Goal: Check status: Check status

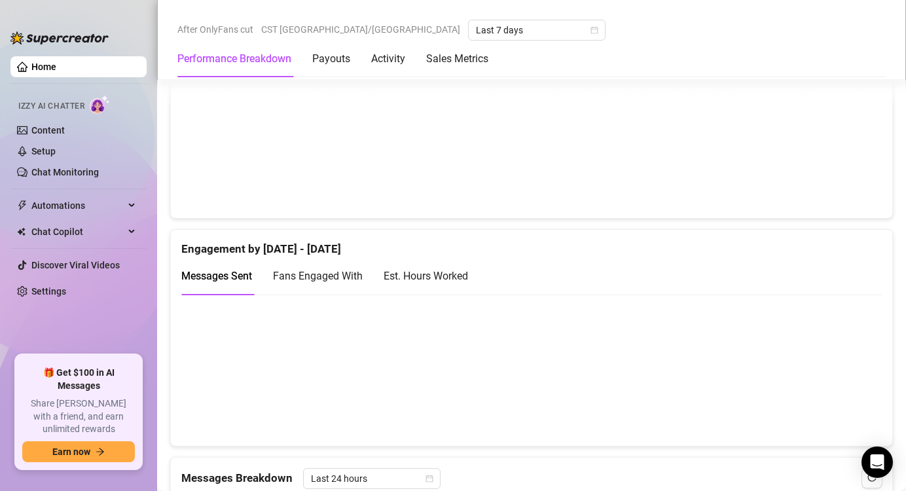
scroll to position [761, 0]
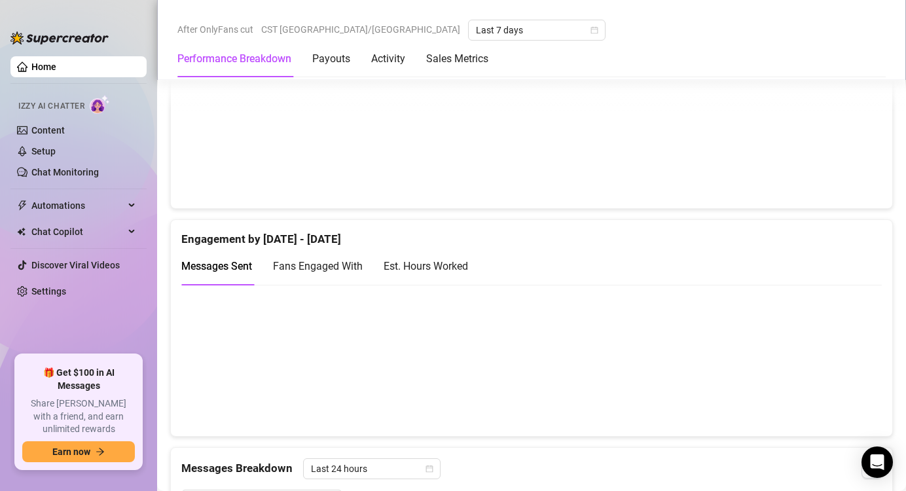
click at [455, 269] on div "Est. Hours Worked" at bounding box center [426, 266] width 84 height 16
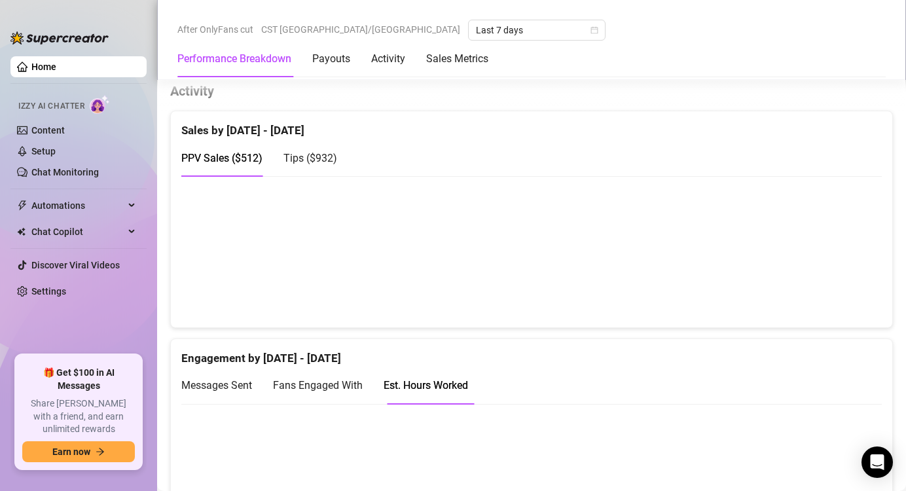
scroll to position [643, 0]
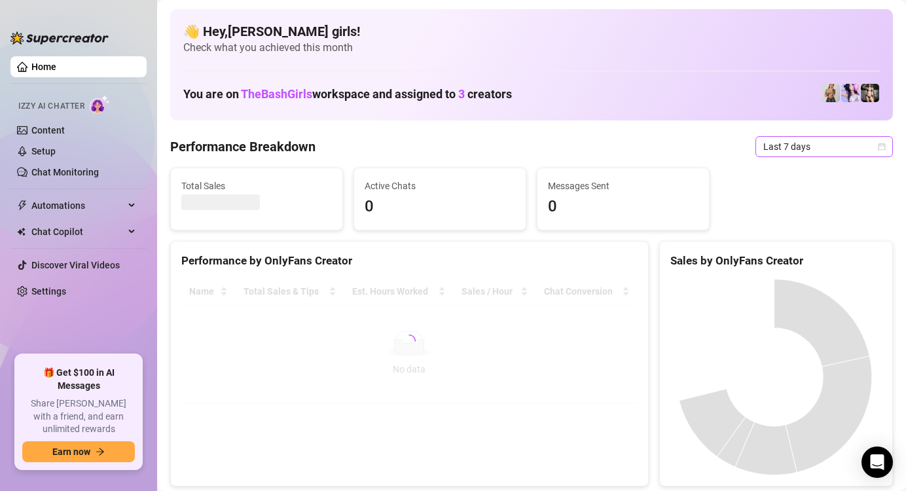
click at [804, 149] on span "Last 7 days" at bounding box center [825, 147] width 122 height 20
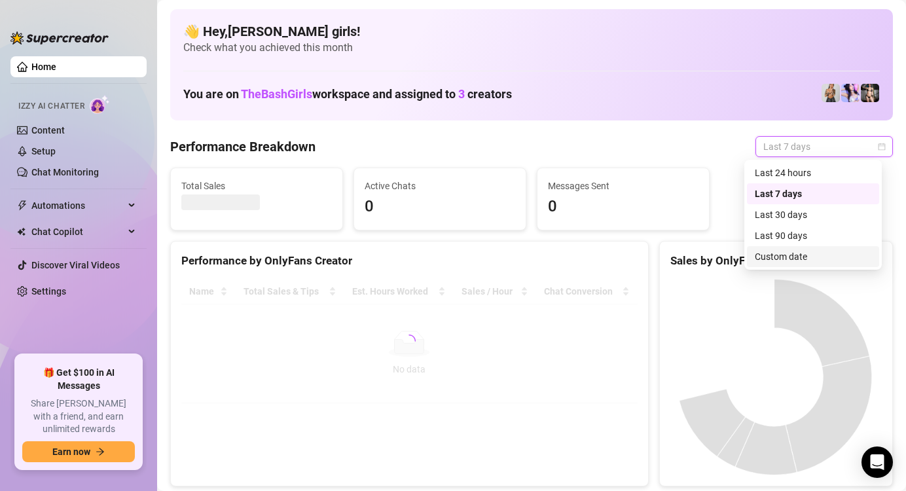
click at [796, 254] on div "Custom date" at bounding box center [813, 257] width 117 height 14
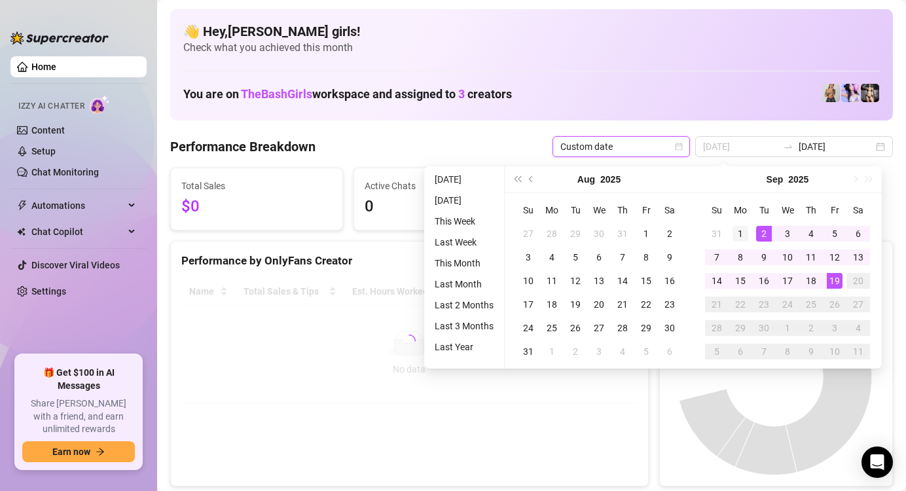
type input "2025-09-01"
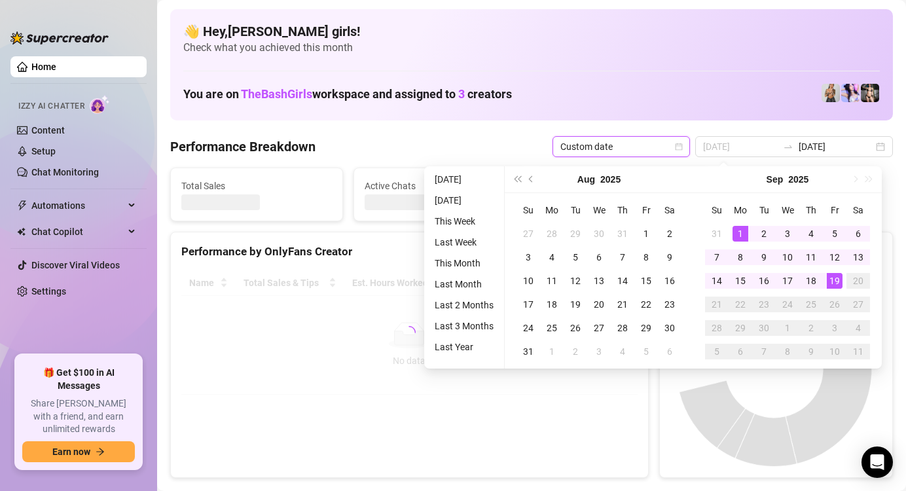
click at [742, 229] on div "1" at bounding box center [741, 234] width 16 height 16
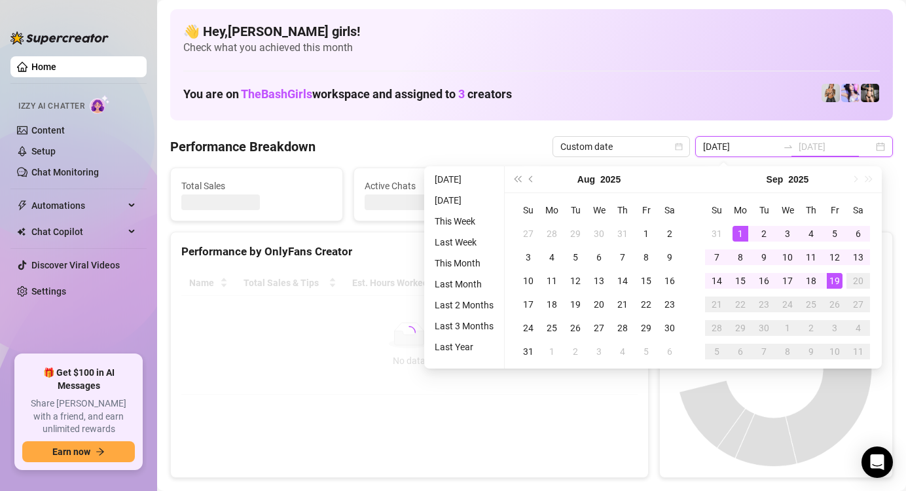
type input "2025-09-11"
type input "2025-09-12"
type input "2025-09-19"
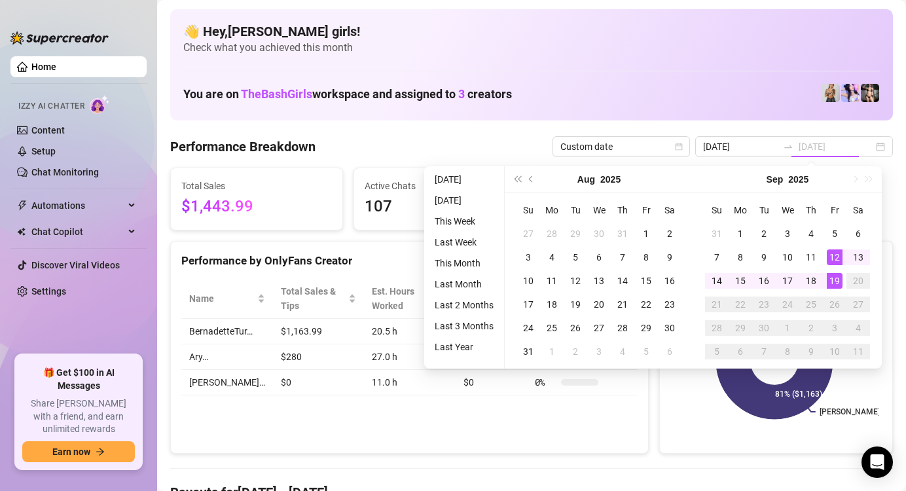
click at [837, 280] on div "19" at bounding box center [835, 281] width 16 height 16
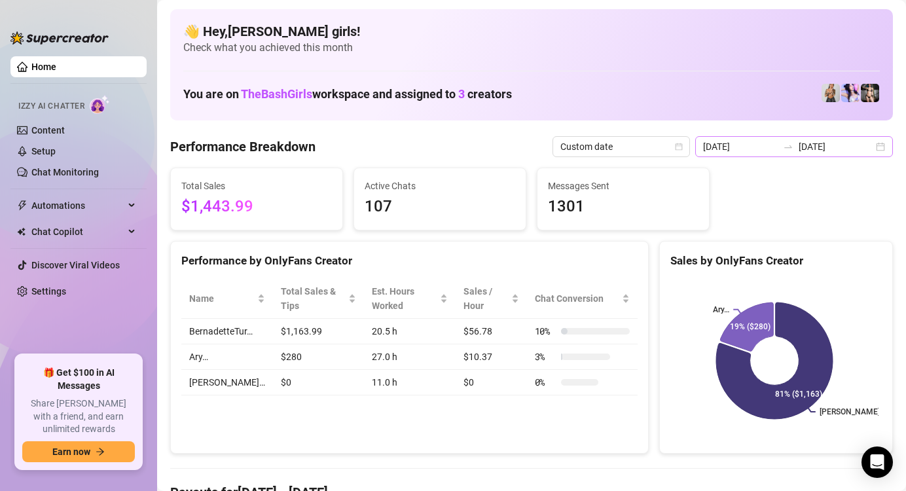
click at [778, 149] on div at bounding box center [788, 146] width 21 height 10
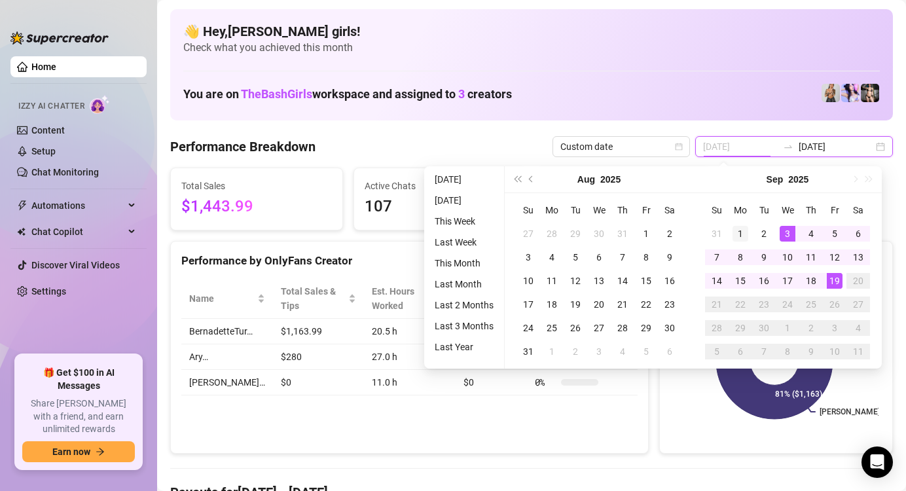
type input "2025-09-01"
click at [741, 231] on div "1" at bounding box center [741, 234] width 16 height 16
type input "2025-09-19"
click at [838, 283] on div "19" at bounding box center [835, 281] width 16 height 16
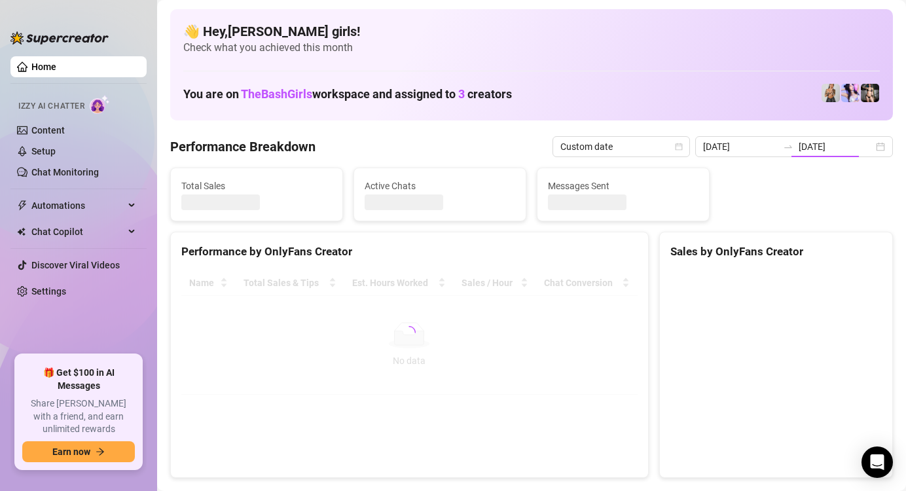
type input "2025-09-01"
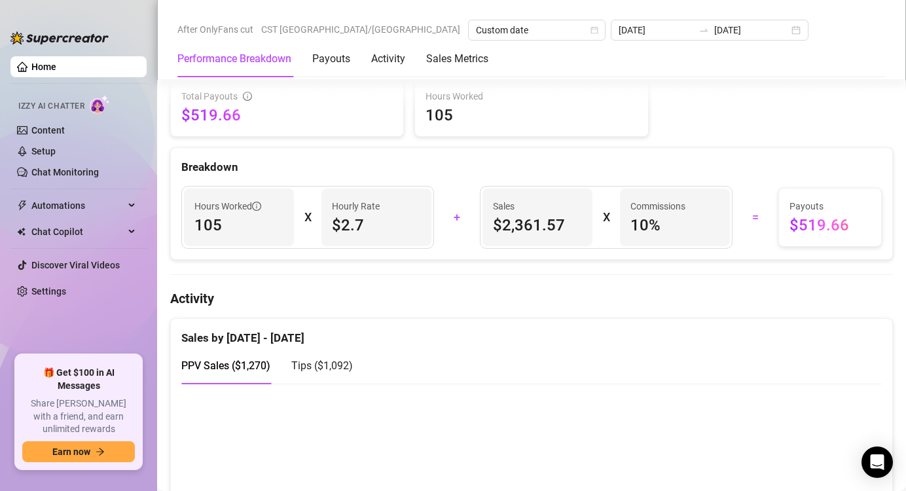
scroll to position [437, 0]
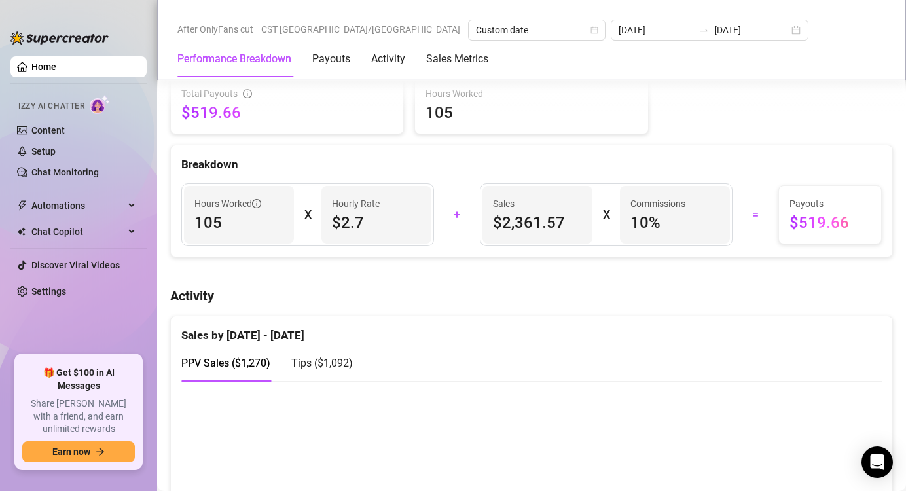
click at [496, 346] on div "PPV Sales ( $1,270 ) Tips ( $1,092 )" at bounding box center [531, 362] width 701 height 37
drag, startPoint x: 496, startPoint y: 346, endPoint x: 430, endPoint y: 283, distance: 91.3
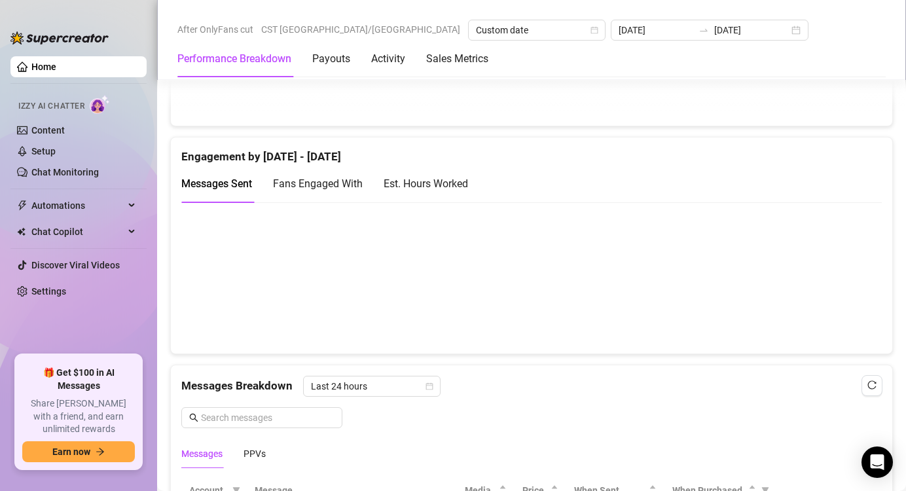
scroll to position [845, 0]
click at [464, 187] on div "Est. Hours Worked" at bounding box center [426, 182] width 84 height 16
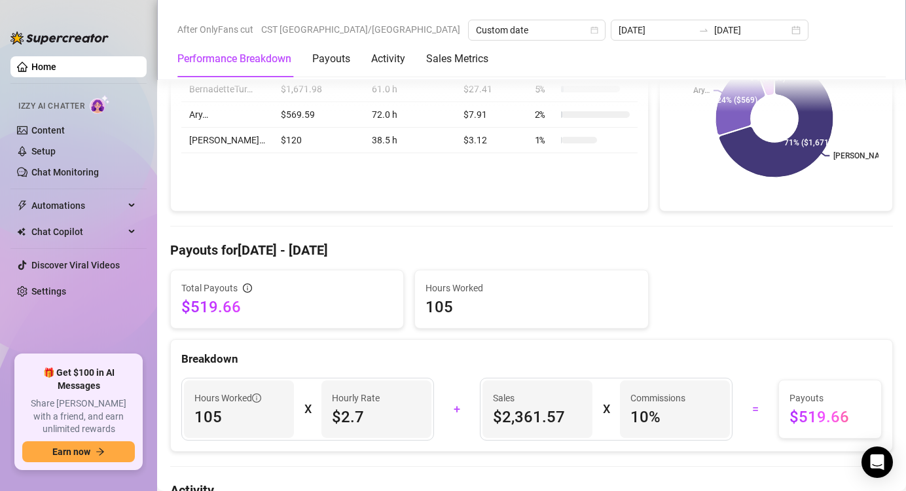
scroll to position [241, 0]
